Goal: Navigation & Orientation: Find specific page/section

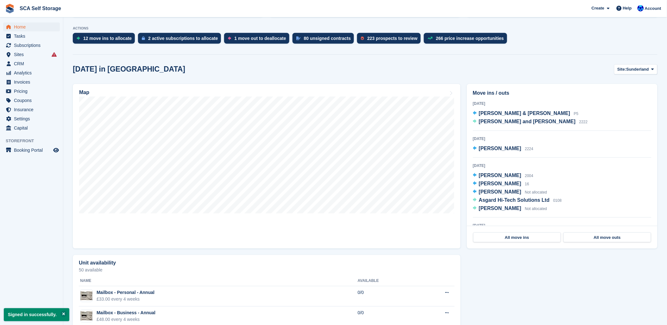
scroll to position [176, 0]
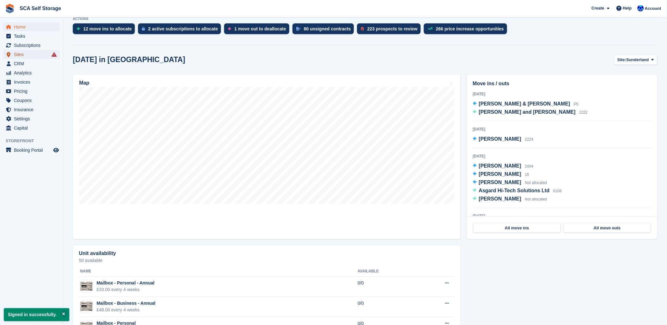
click at [18, 56] on span "Sites" at bounding box center [33, 54] width 38 height 9
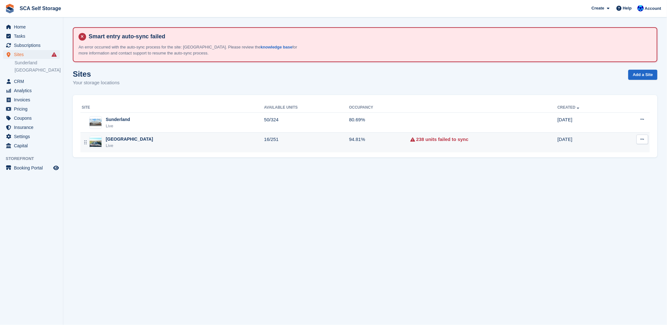
click at [120, 143] on div "Live" at bounding box center [129, 145] width 47 height 6
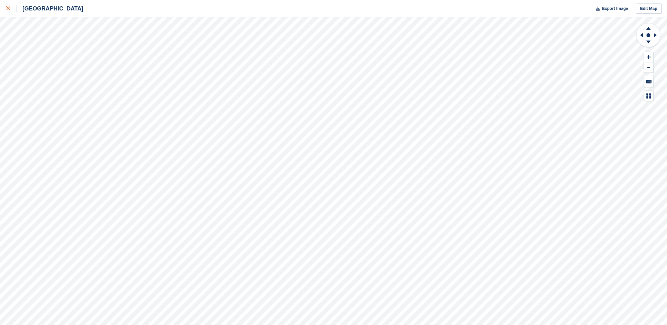
click at [5, 9] on link at bounding box center [8, 8] width 17 height 17
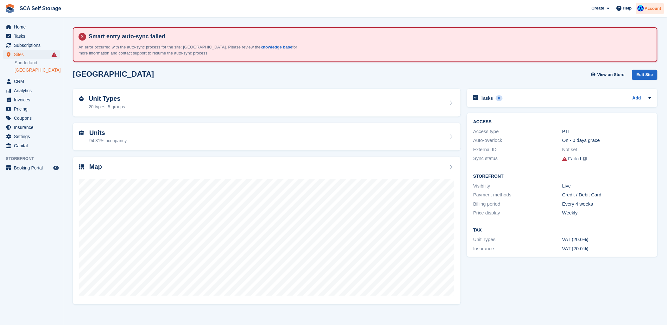
click at [648, 7] on span "Account" at bounding box center [653, 8] width 16 height 6
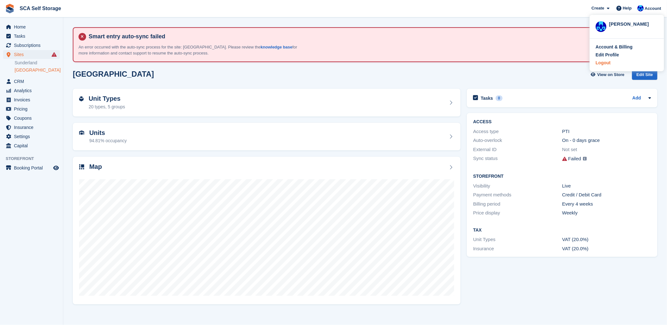
click at [601, 63] on div "Logout" at bounding box center [603, 62] width 15 height 7
